Goal: Information Seeking & Learning: Learn about a topic

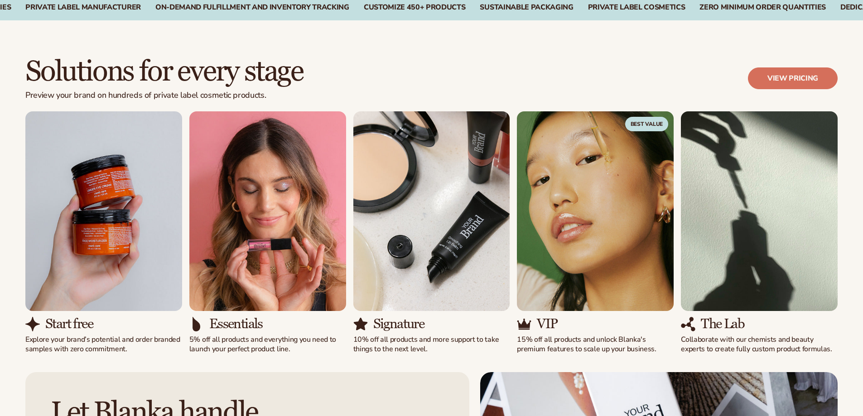
scroll to position [725, 0]
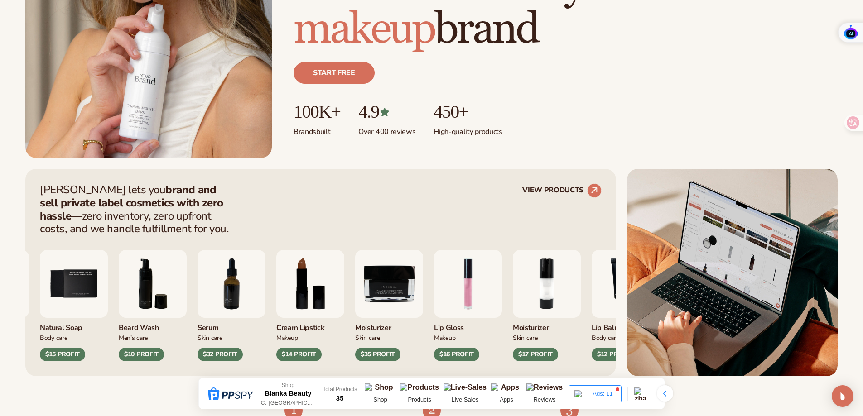
scroll to position [226, 0]
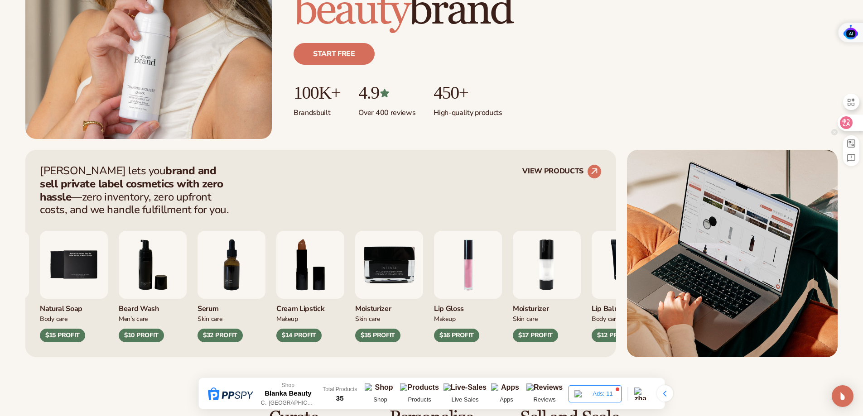
click at [842, 123] on icon at bounding box center [846, 122] width 9 height 9
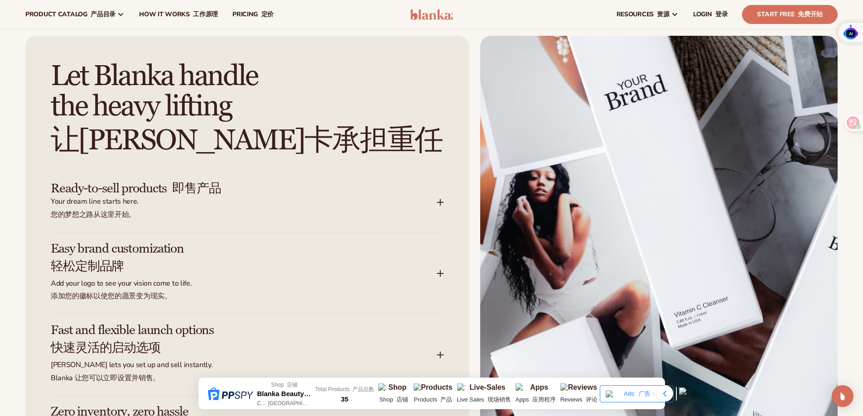
scroll to position [1268, 0]
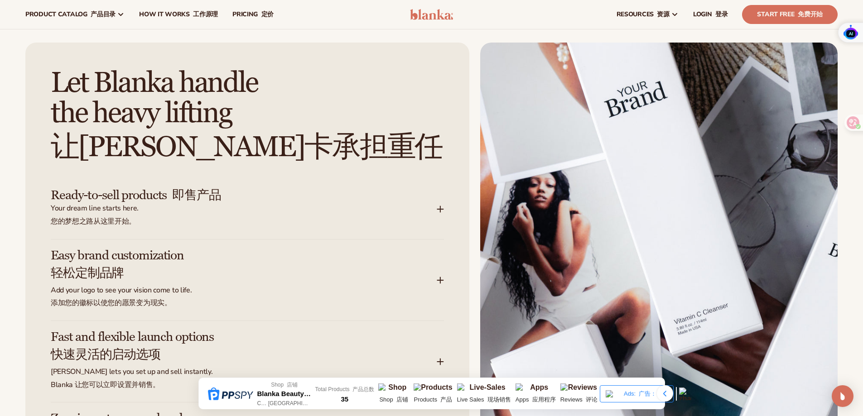
click at [442, 207] on icon at bounding box center [440, 209] width 7 height 7
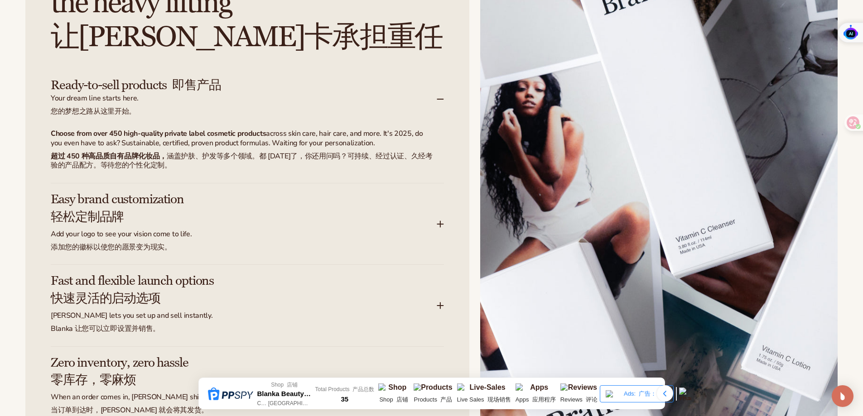
scroll to position [1404, 0]
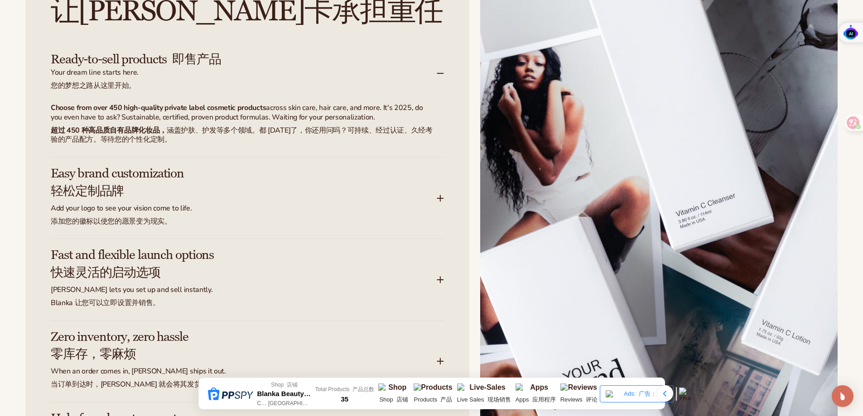
click at [440, 195] on icon at bounding box center [440, 198] width 0 height 6
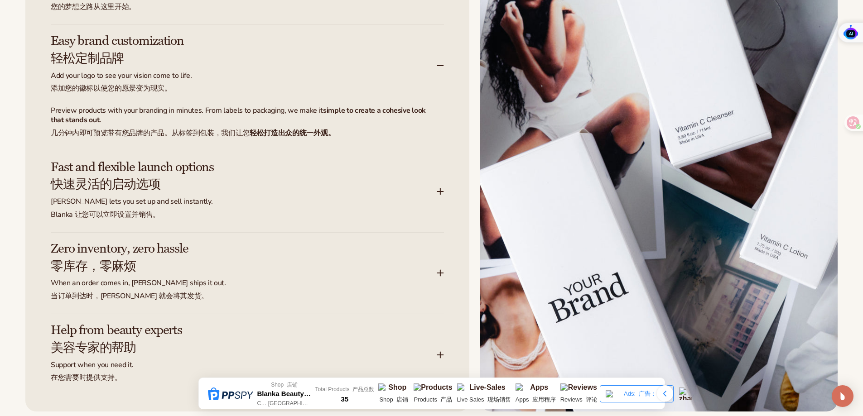
scroll to position [1540, 0]
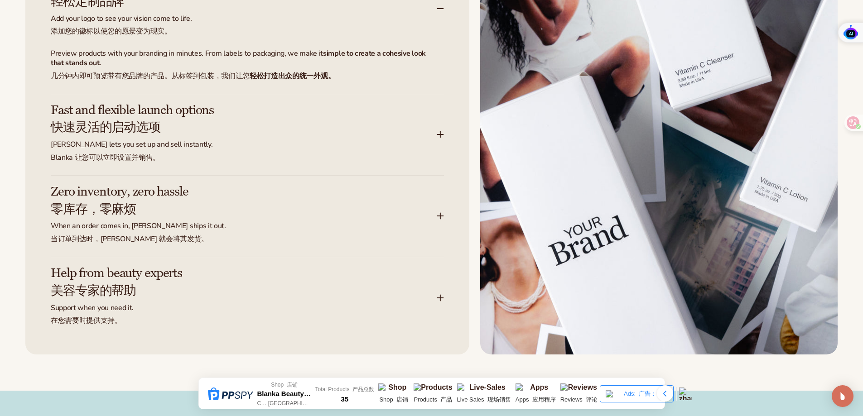
click at [440, 135] on icon at bounding box center [440, 135] width 0 height 6
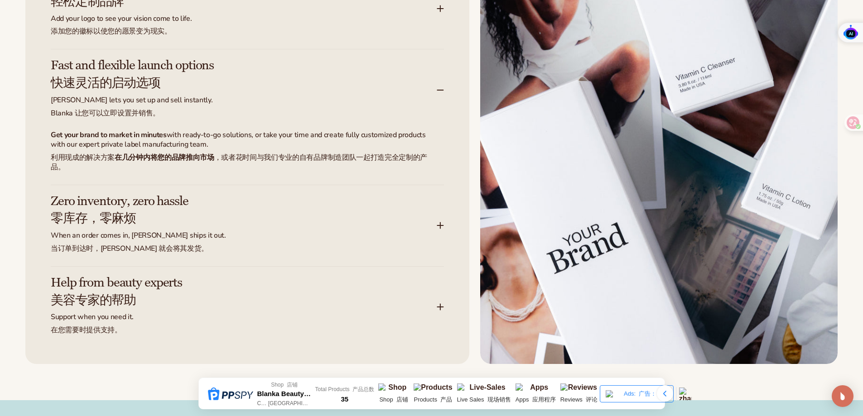
click at [443, 229] on icon at bounding box center [440, 225] width 7 height 7
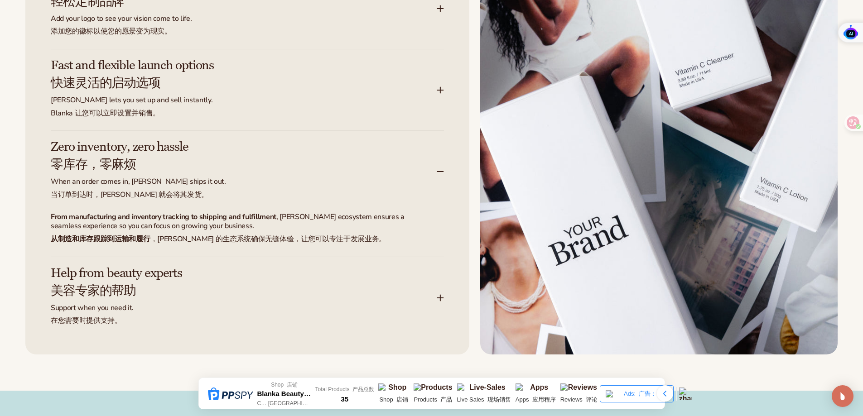
click at [441, 302] on div "Help from beauty experts 美容专家的帮助 Support when you need it. 在您需要时提供支持。" at bounding box center [247, 293] width 393 height 72
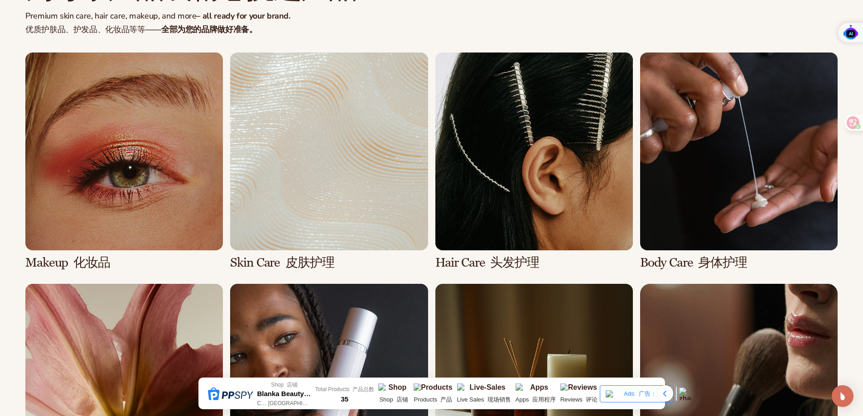
scroll to position [2265, 0]
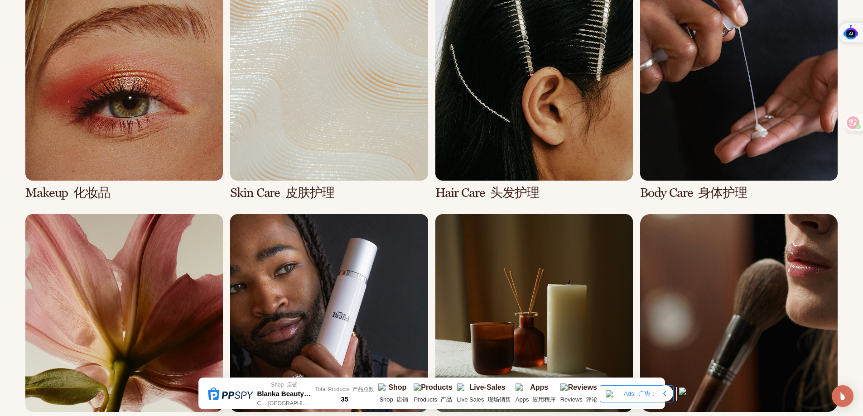
click at [347, 153] on link "2 / 8" at bounding box center [328, 91] width 197 height 217
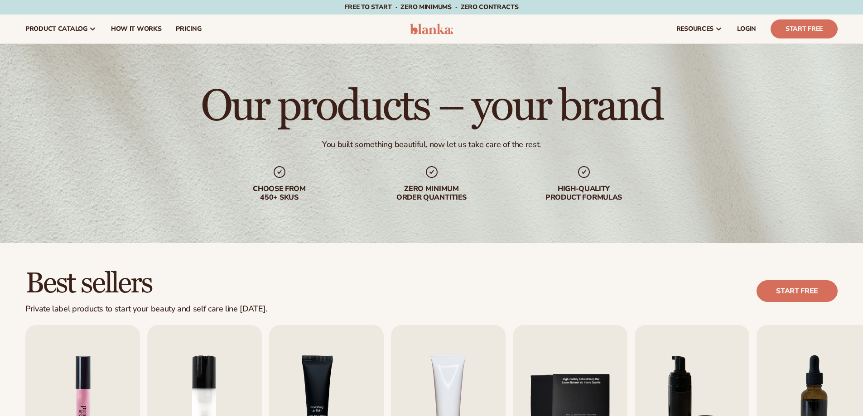
scroll to position [226, 0]
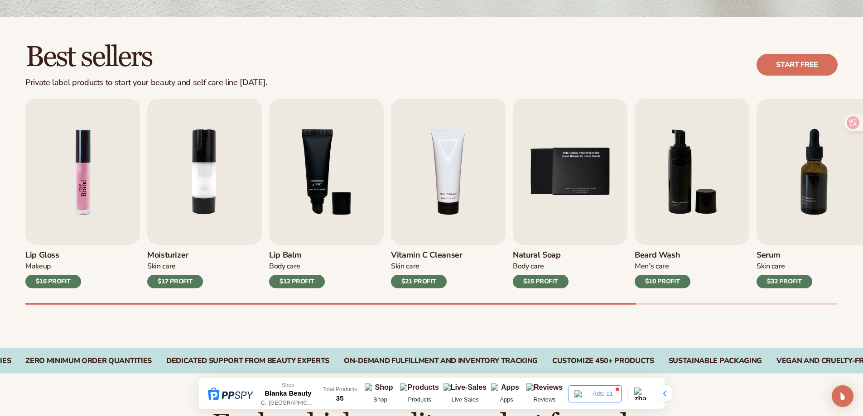
click at [81, 217] on img "1 / 9" at bounding box center [82, 172] width 115 height 146
click at [194, 187] on img "2 / 9" at bounding box center [204, 172] width 115 height 146
click at [173, 282] on div "$17 PROFIT" at bounding box center [175, 282] width 56 height 14
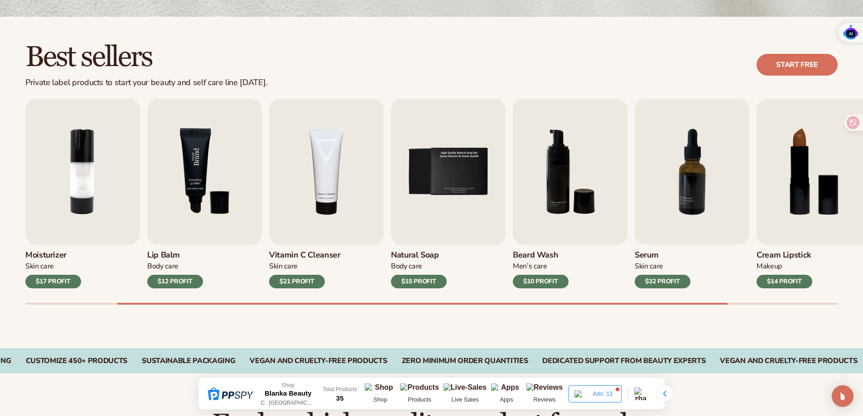
click at [212, 194] on img "3 / 9" at bounding box center [204, 172] width 115 height 146
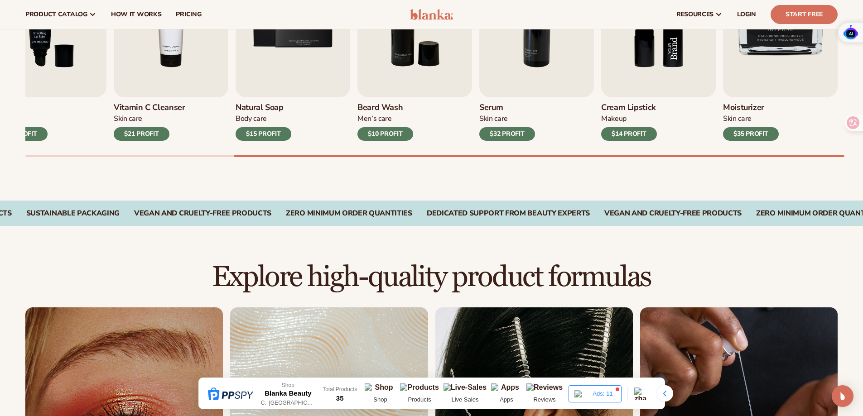
scroll to position [362, 0]
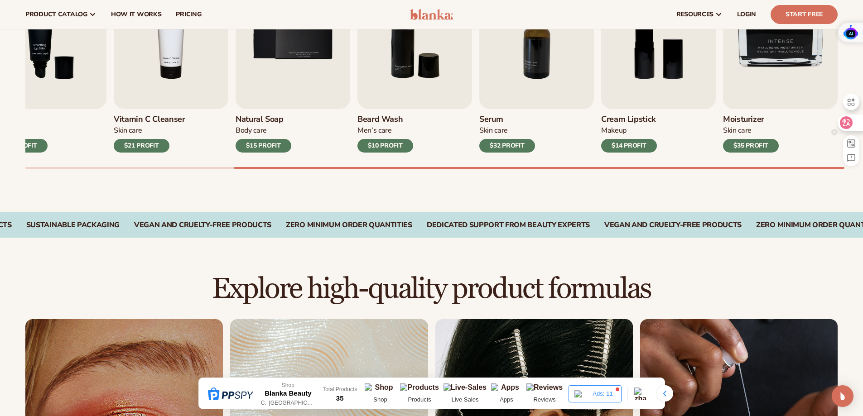
click at [848, 125] on icon at bounding box center [847, 122] width 8 height 7
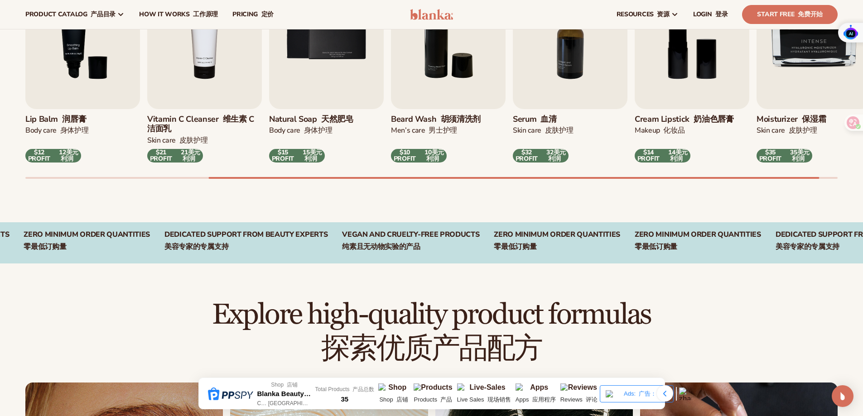
click at [188, 127] on h3 "Vitamin C Cleanser 维生素 C 洁面乳" at bounding box center [204, 124] width 115 height 19
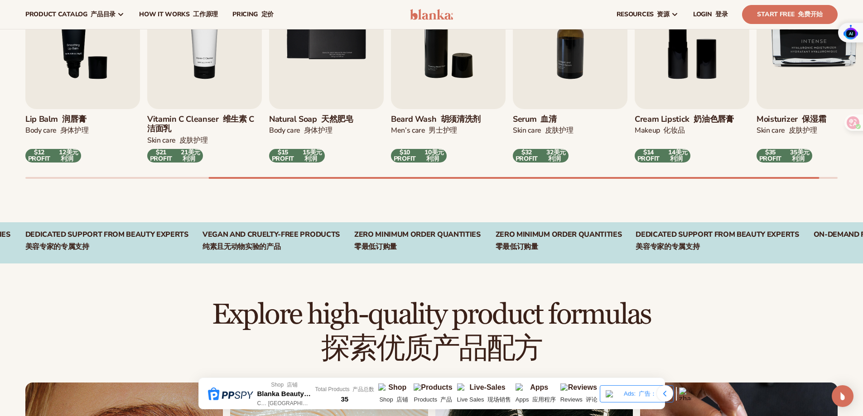
click at [203, 101] on img "4 / 9" at bounding box center [204, 36] width 115 height 146
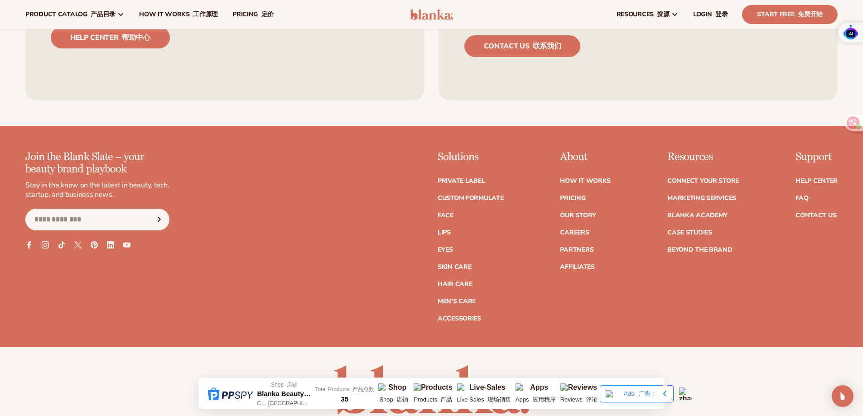
scroll to position [1631, 0]
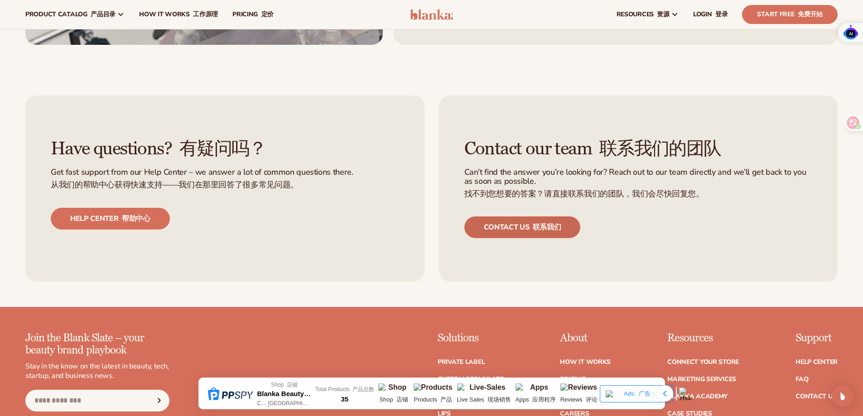
click at [525, 229] on link "Contact us 联系我们" at bounding box center [522, 228] width 116 height 22
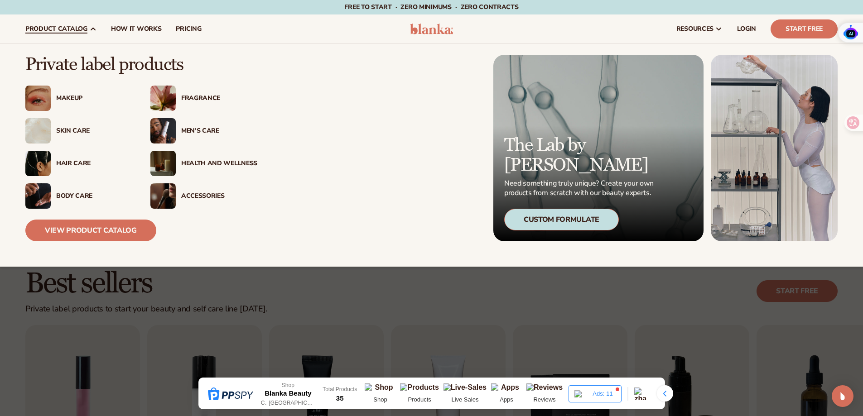
click at [61, 166] on div "Hair Care" at bounding box center [94, 164] width 76 height 8
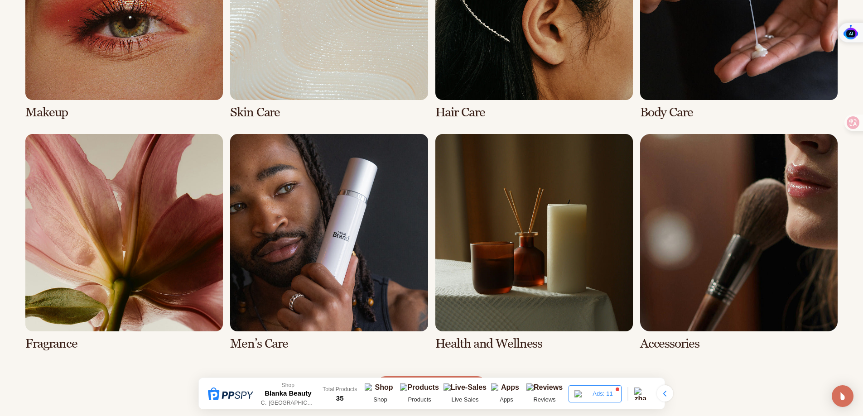
scroll to position [861, 0]
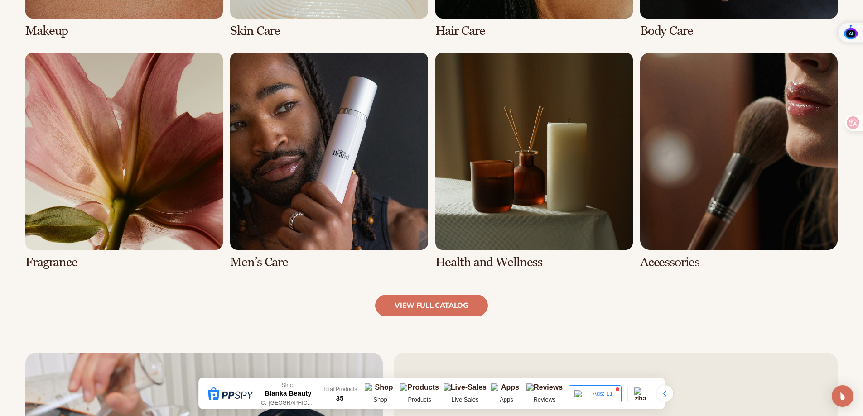
click at [362, 197] on link "6 / 8" at bounding box center [328, 161] width 197 height 217
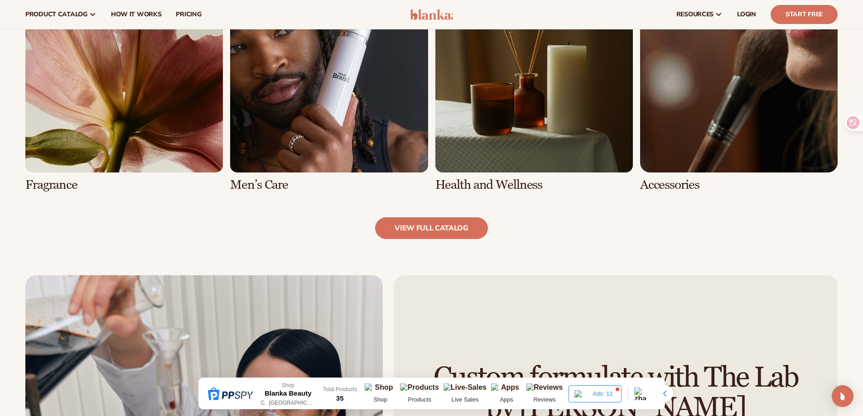
scroll to position [815, 0]
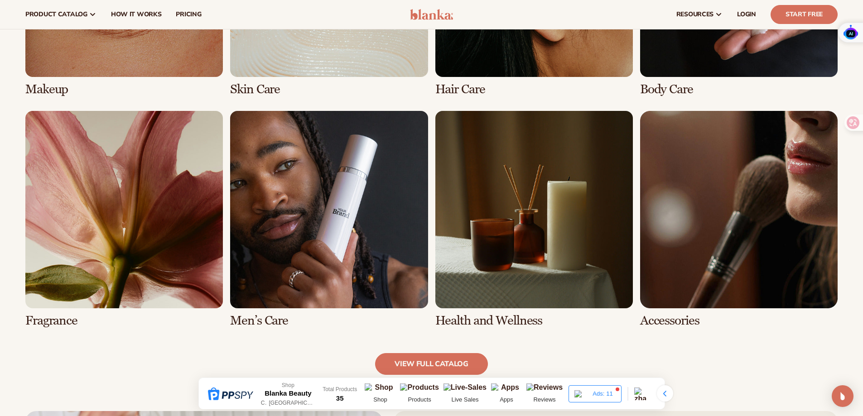
click at [511, 223] on link "7 / 8" at bounding box center [533, 219] width 197 height 217
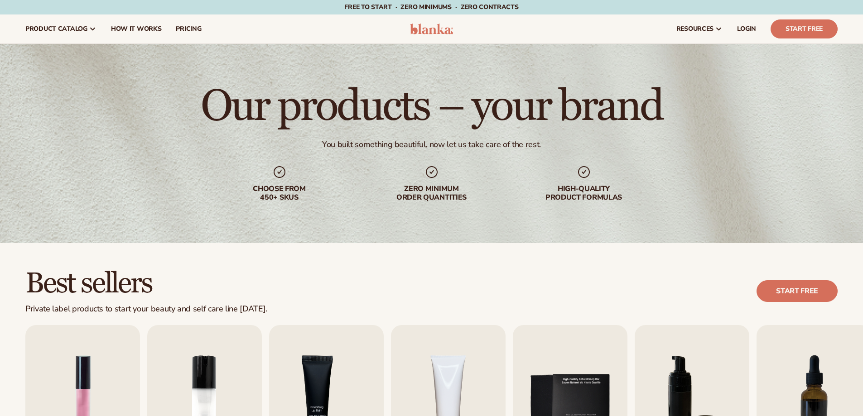
scroll to position [272, 0]
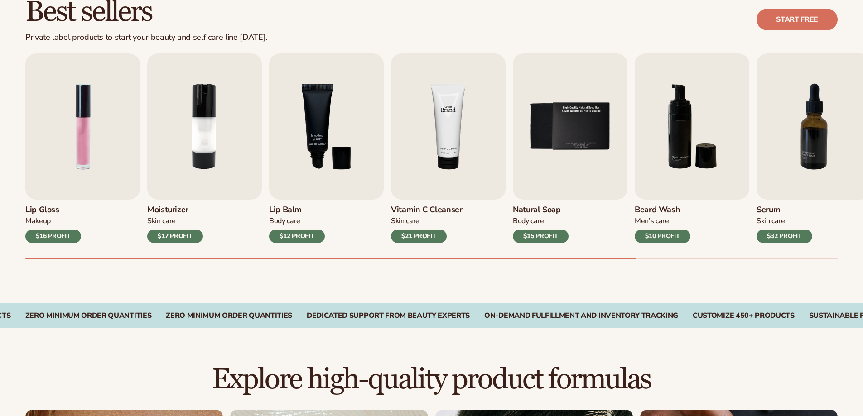
click at [474, 160] on img "4 / 9" at bounding box center [448, 126] width 115 height 146
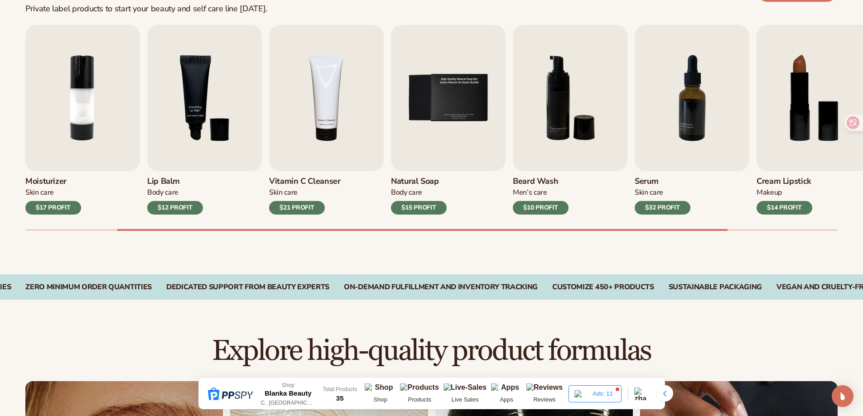
scroll to position [317, 0]
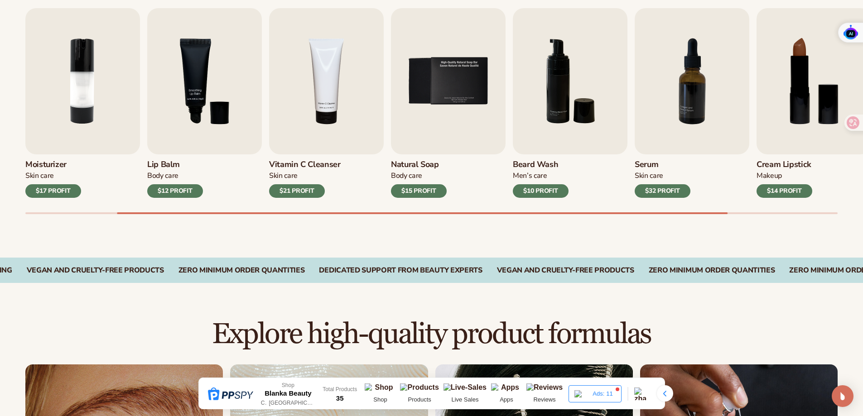
click at [669, 235] on div "Best sellers Private label products to start your beauty and self care line tod…" at bounding box center [431, 92] width 863 height 332
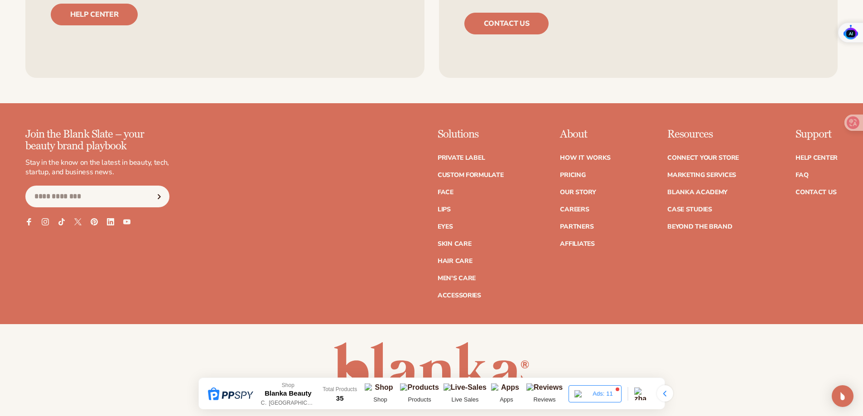
scroll to position [1787, 0]
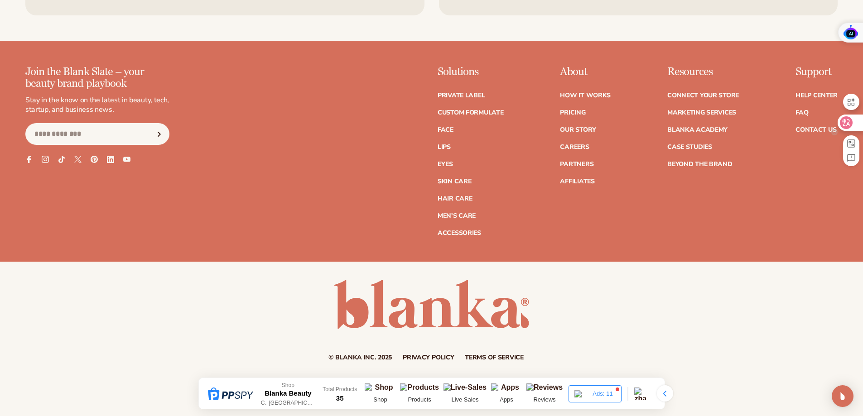
click at [845, 120] on icon at bounding box center [847, 122] width 8 height 7
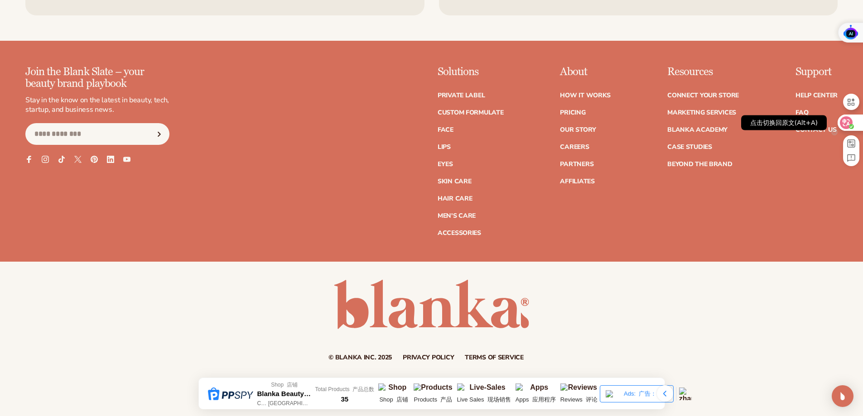
click at [804, 111] on div "点击切换回原文(Alt+A)" at bounding box center [784, 123] width 95 height 24
click at [800, 111] on link "FAQ" at bounding box center [801, 113] width 13 height 6
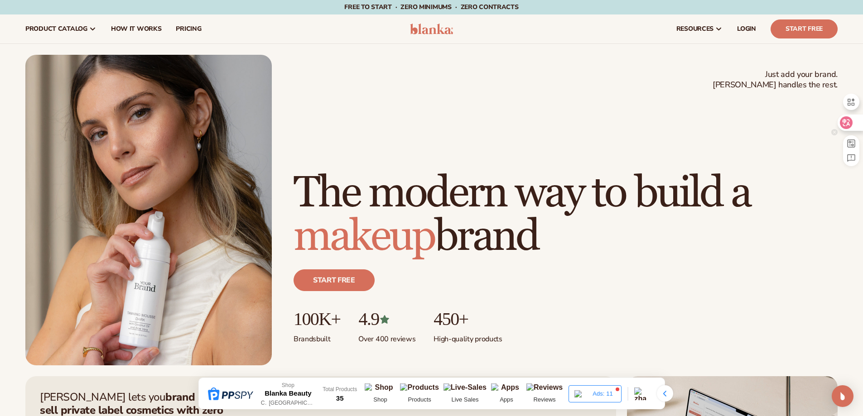
click at [852, 123] on icon at bounding box center [846, 122] width 13 height 13
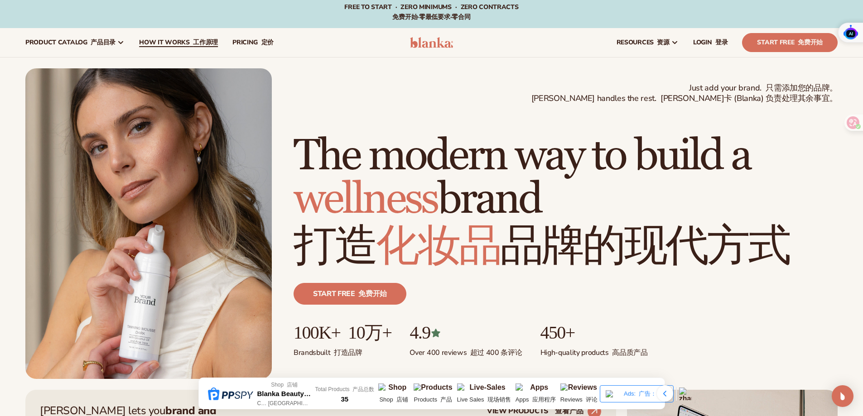
click at [190, 46] on font at bounding box center [191, 42] width 3 height 9
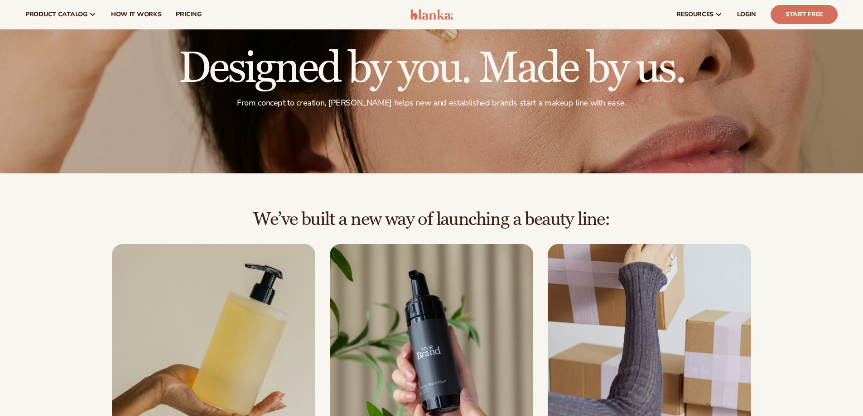
scroll to position [45, 0]
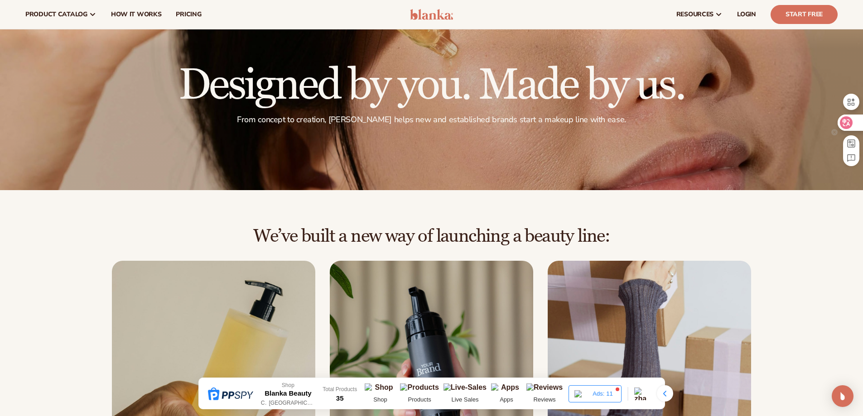
click at [857, 126] on div at bounding box center [850, 123] width 24 height 16
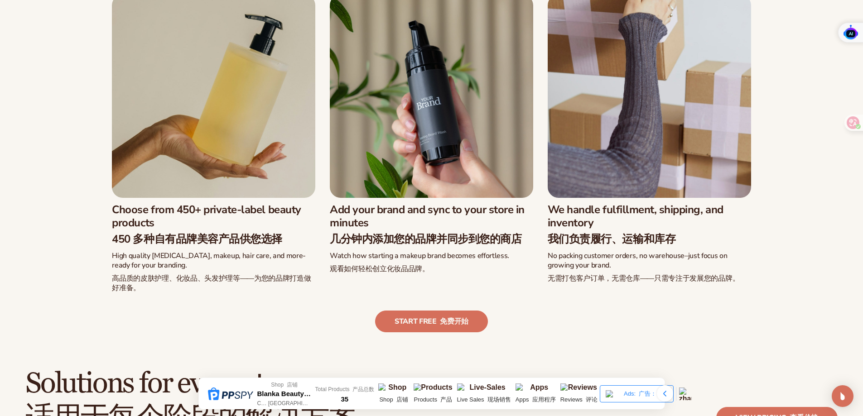
scroll to position [362, 0]
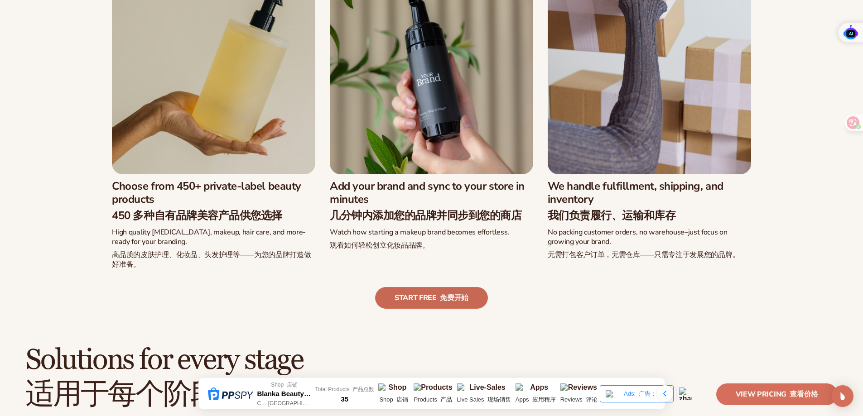
click at [439, 303] on font at bounding box center [438, 298] width 3 height 10
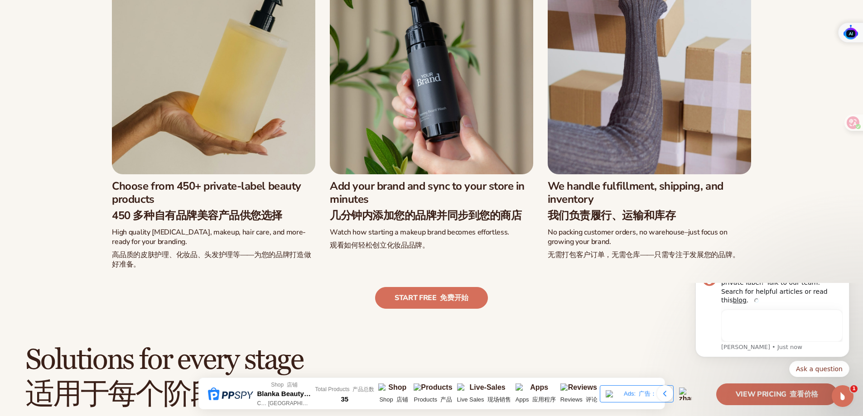
scroll to position [0, 0]
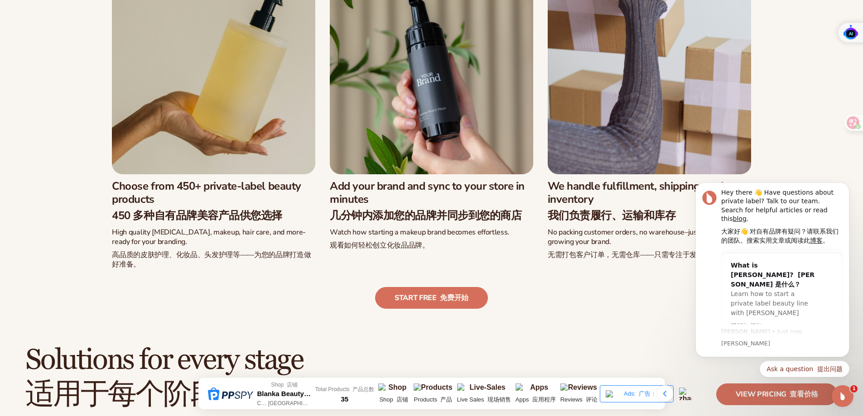
click at [455, 182] on h3 "Add your brand and sync to your store in minutes 几分钟内添加您的品牌并同步到您的商店" at bounding box center [431, 203] width 203 height 46
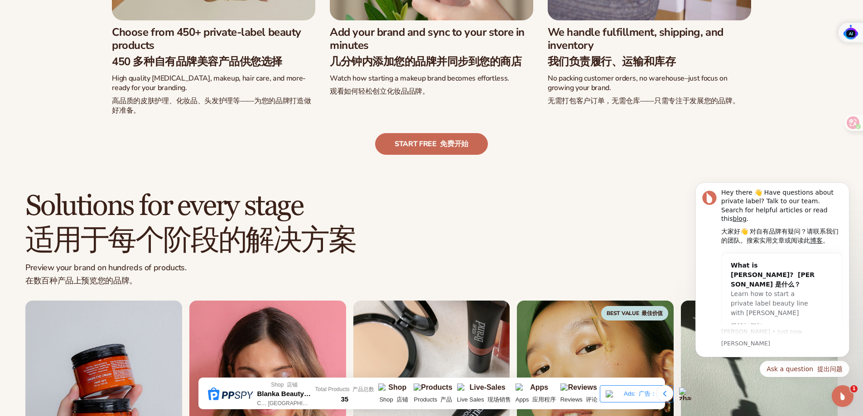
scroll to position [679, 0]
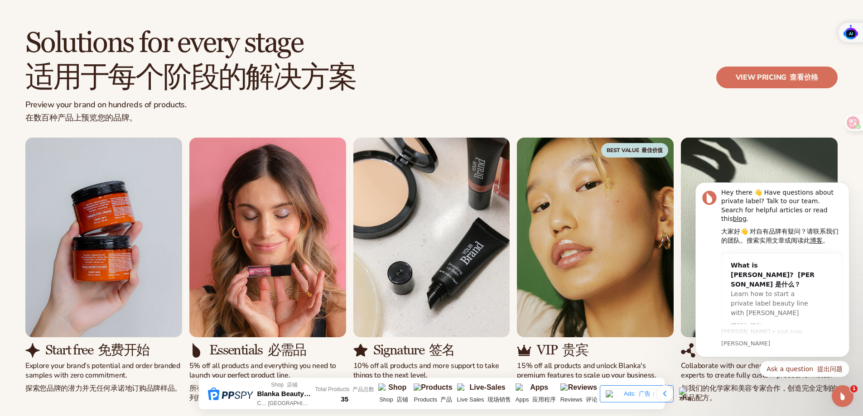
click at [465, 76] on div "Solutions for every stage 适用于每个阶段的解决方案 Preview your brand on hundreds of produc…" at bounding box center [431, 83] width 812 height 110
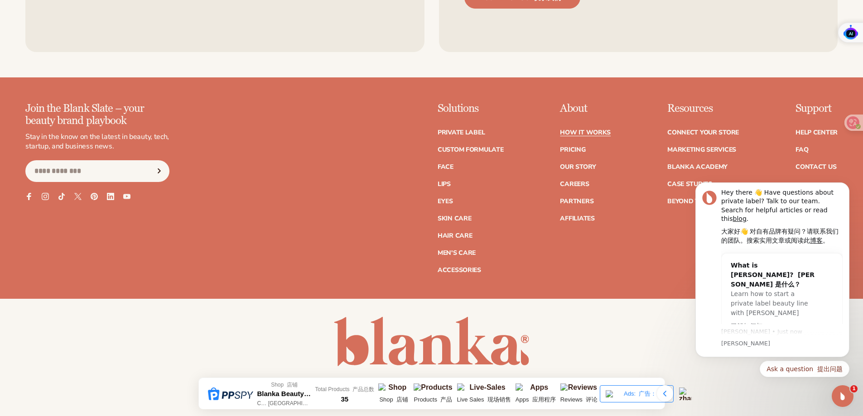
scroll to position [2446, 0]
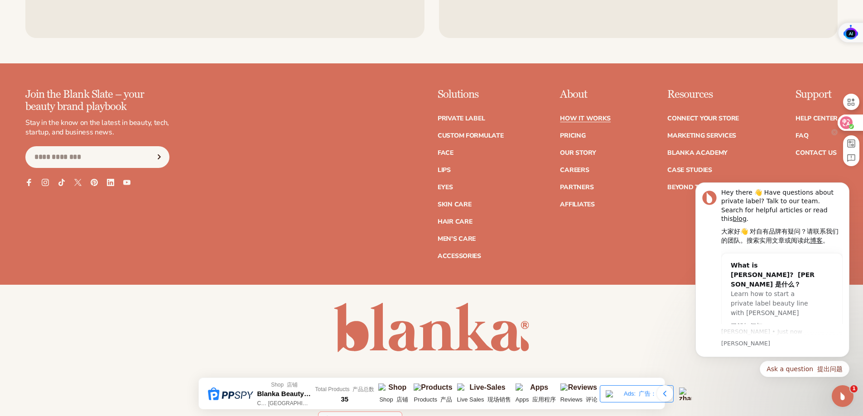
click at [850, 128] on circle at bounding box center [851, 126] width 5 height 5
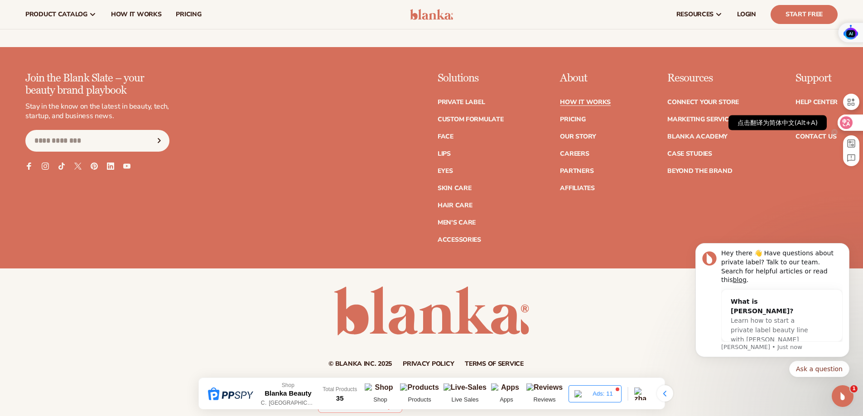
click at [852, 127] on div at bounding box center [850, 123] width 24 height 16
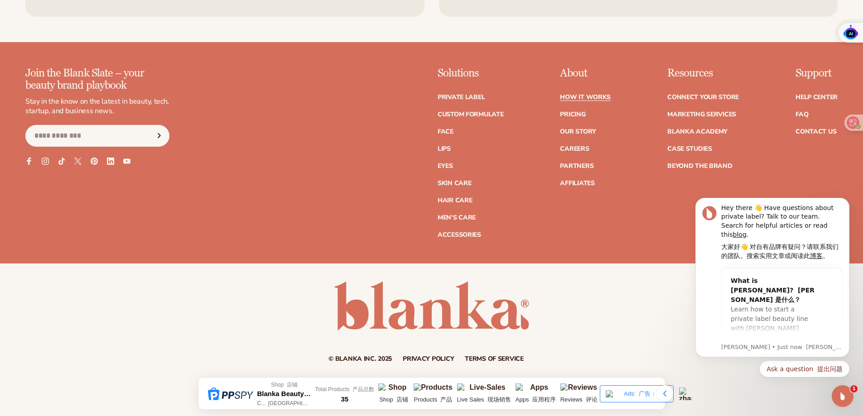
scroll to position [2239, 0]
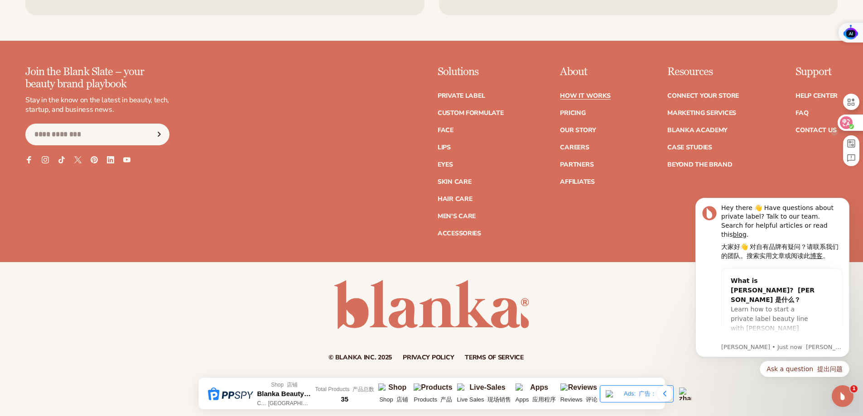
click at [852, 125] on circle at bounding box center [851, 126] width 5 height 5
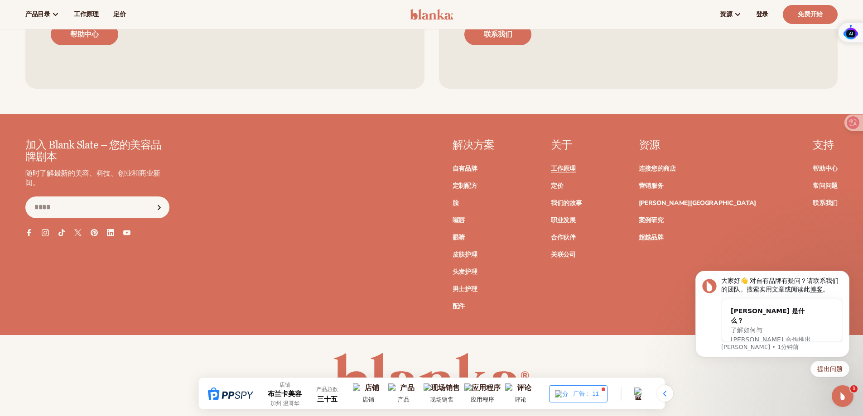
scroll to position [2114, 0]
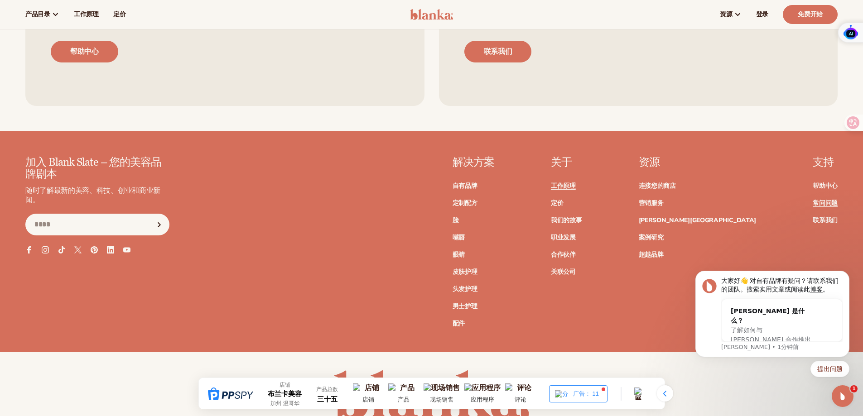
click at [823, 206] on font "常问问题" at bounding box center [825, 203] width 25 height 9
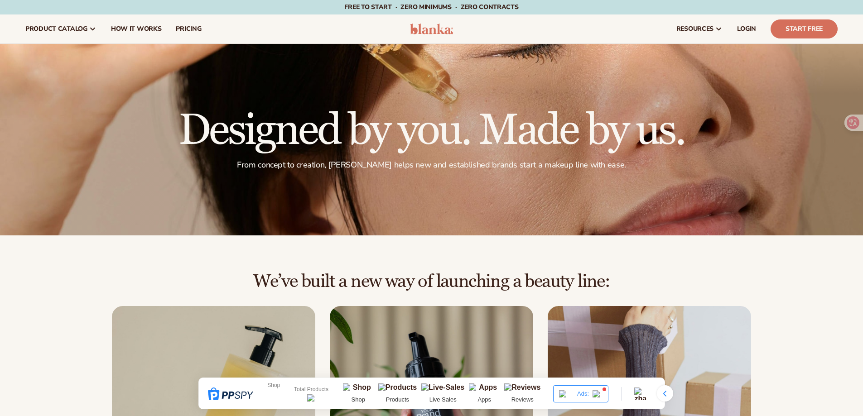
scroll to position [2140, 0]
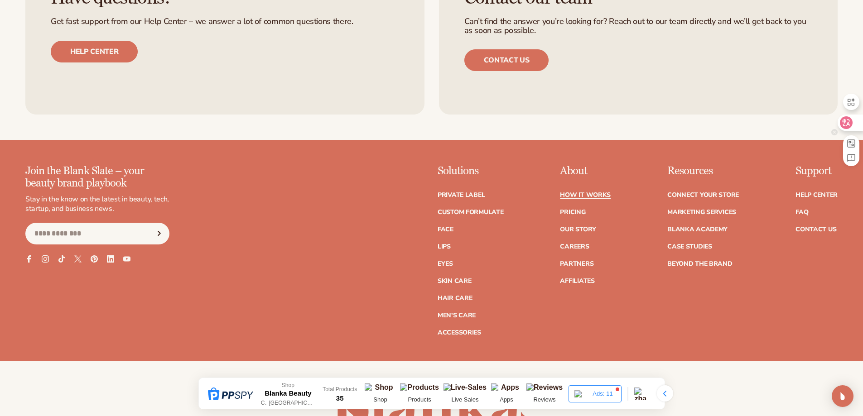
click at [846, 125] on icon at bounding box center [846, 122] width 9 height 9
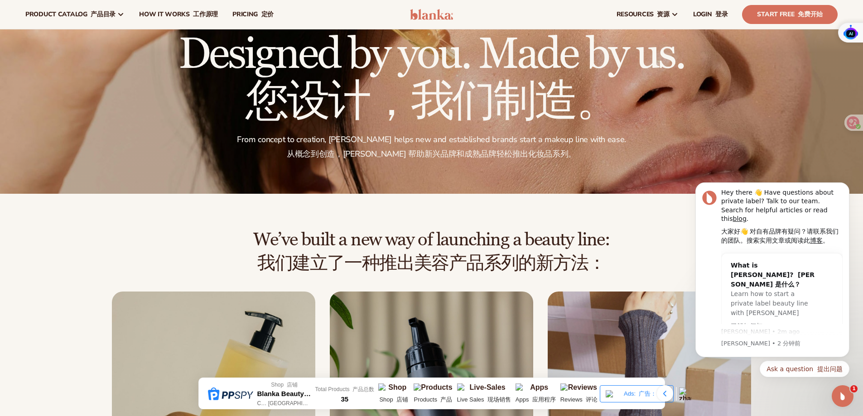
scroll to position [0, 0]
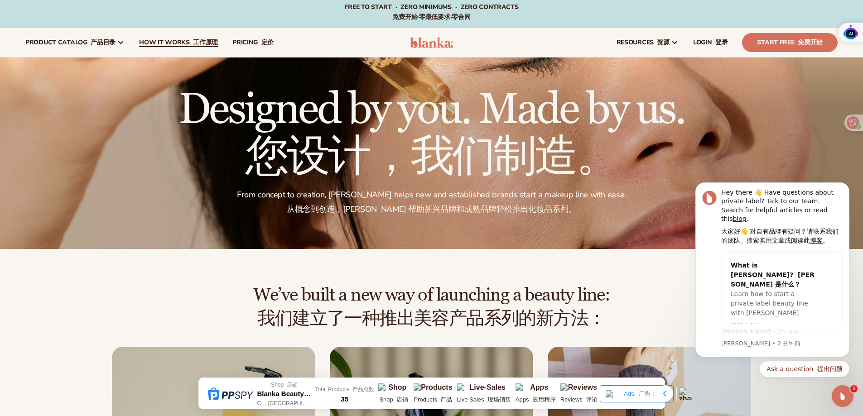
click at [191, 40] on font at bounding box center [191, 42] width 3 height 9
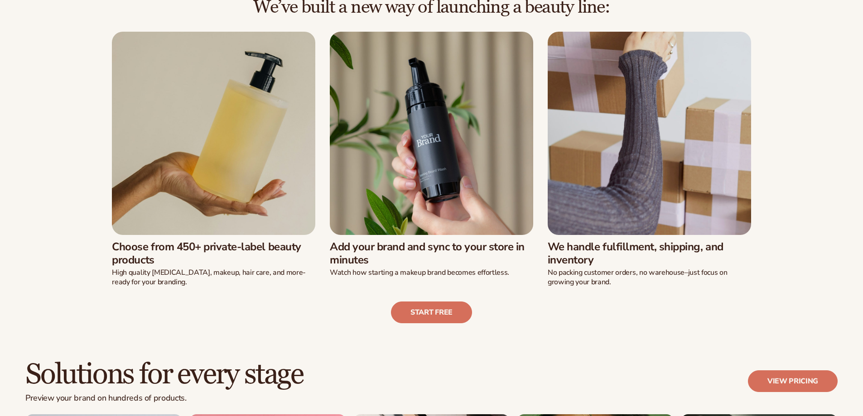
scroll to position [453, 0]
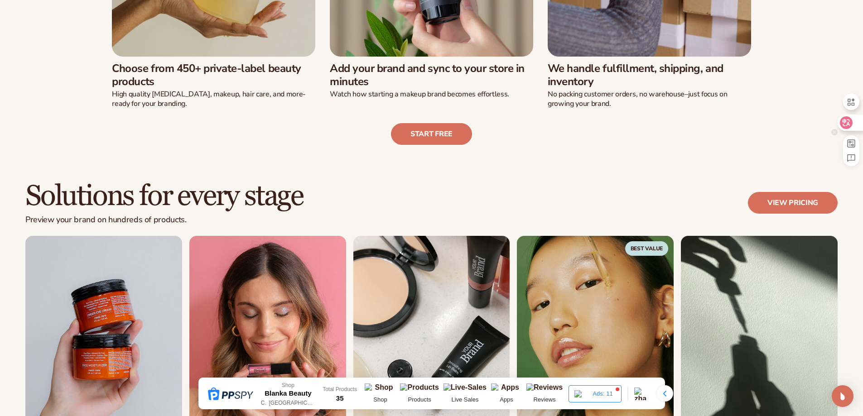
click at [854, 124] on div at bounding box center [850, 123] width 24 height 16
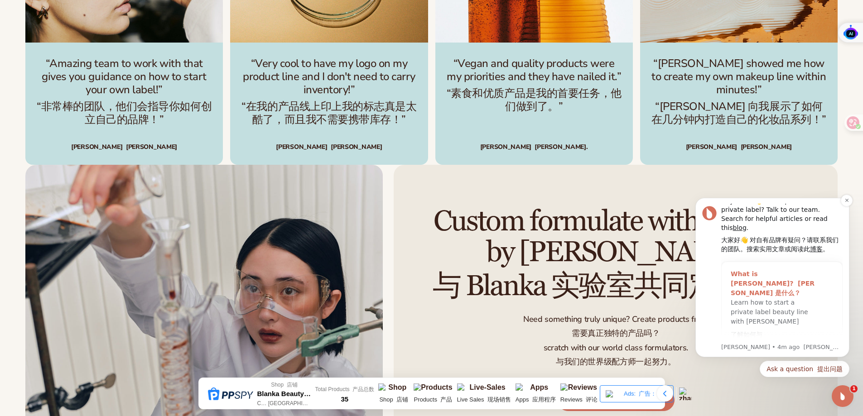
scroll to position [9, 0]
click at [783, 305] on div "Learn how to start a private label beauty line with Blanka 了解如何与 Blanka 合作推出自有品…" at bounding box center [773, 328] width 84 height 64
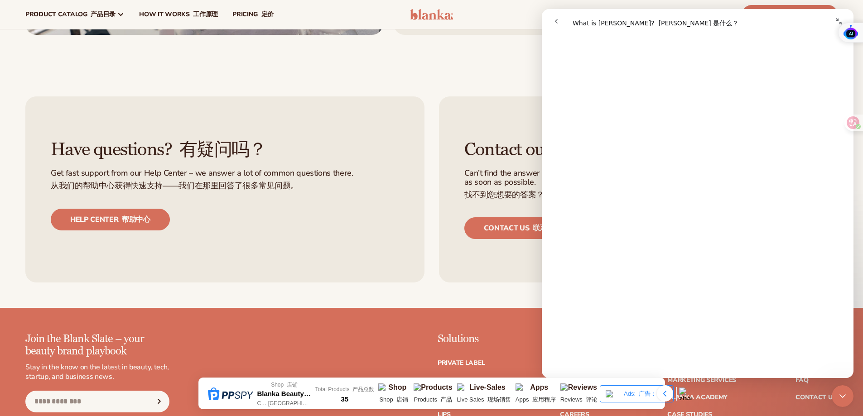
scroll to position [246, 0]
click at [376, 89] on div "Have questions? 有疑问吗？ Get fast support from our Help Center – we answer a lot o…" at bounding box center [431, 189] width 863 height 237
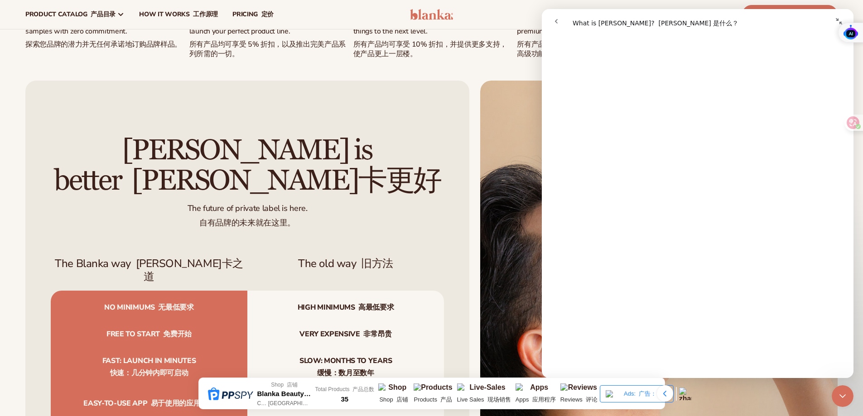
scroll to position [0, 0]
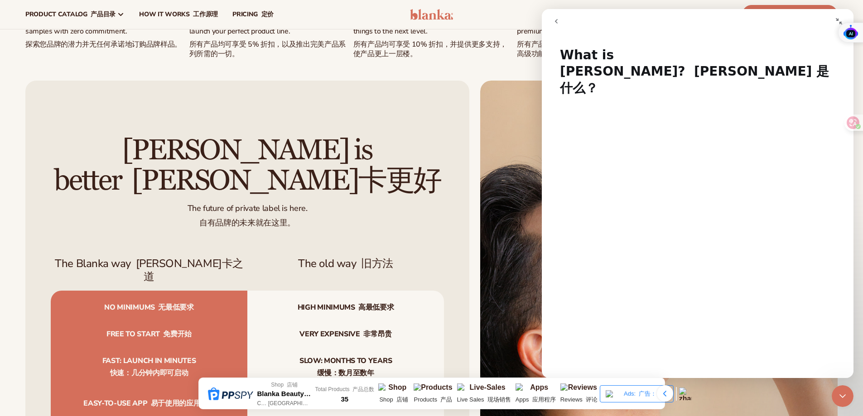
click at [555, 21] on icon "go back" at bounding box center [556, 21] width 3 height 5
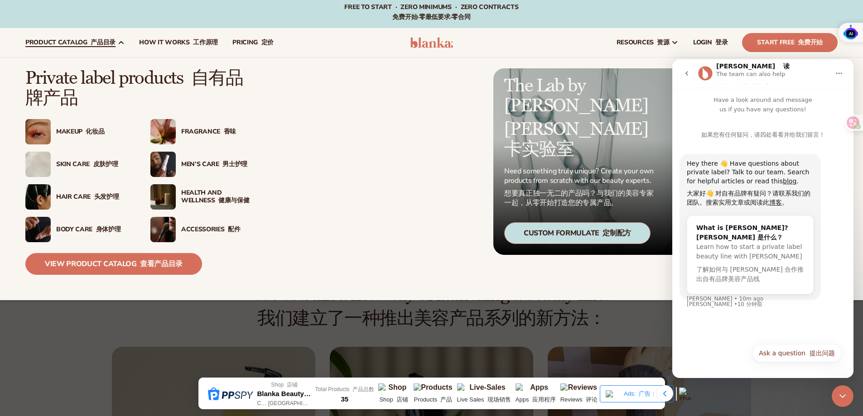
click at [69, 45] on span "product catalog 产品目录" at bounding box center [70, 42] width 90 height 7
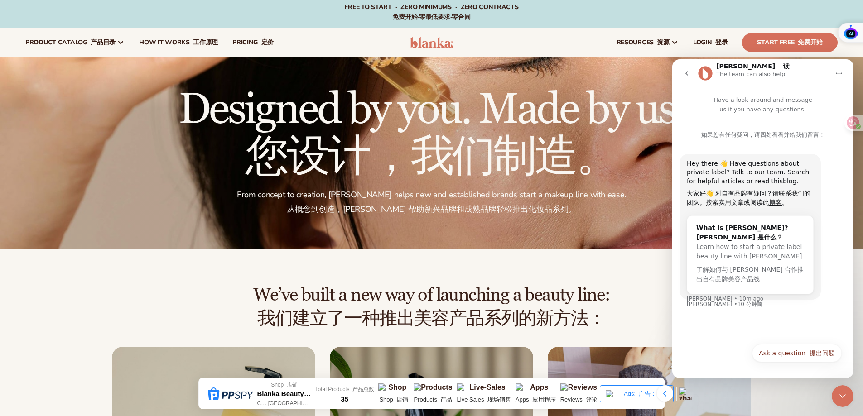
click at [426, 43] on img at bounding box center [431, 42] width 43 height 11
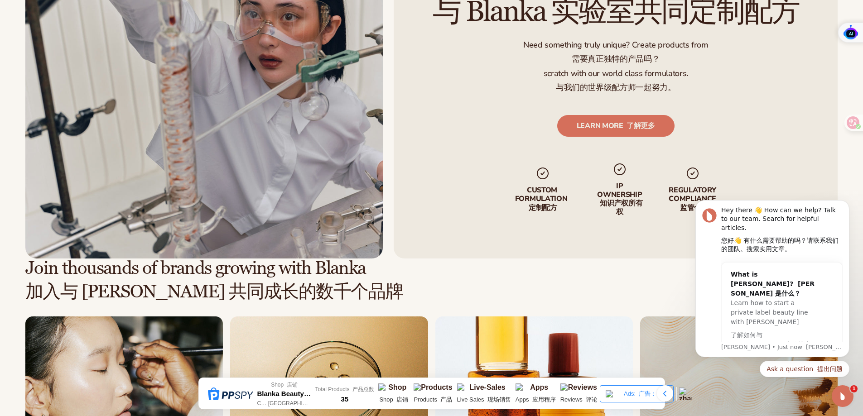
scroll to position [2854, 0]
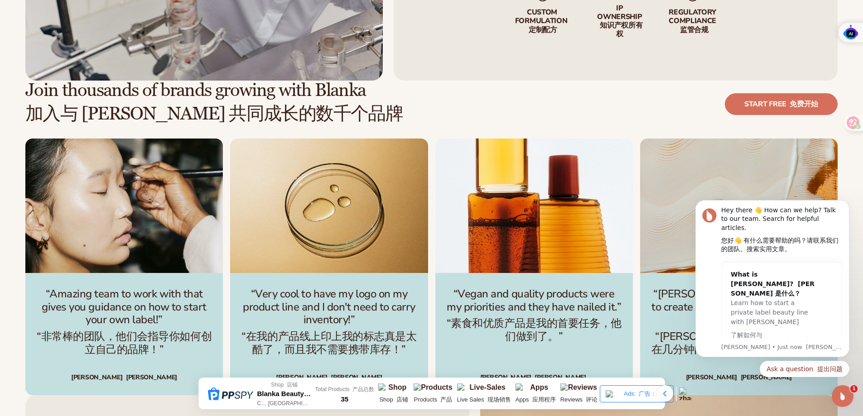
click at [661, 93] on div "Join thousands of brands growing with Blanka 加入与 Blanka 共同成长的数千个品牌 Start free 免…" at bounding box center [431, 110] width 812 height 58
